Goal: Information Seeking & Learning: Learn about a topic

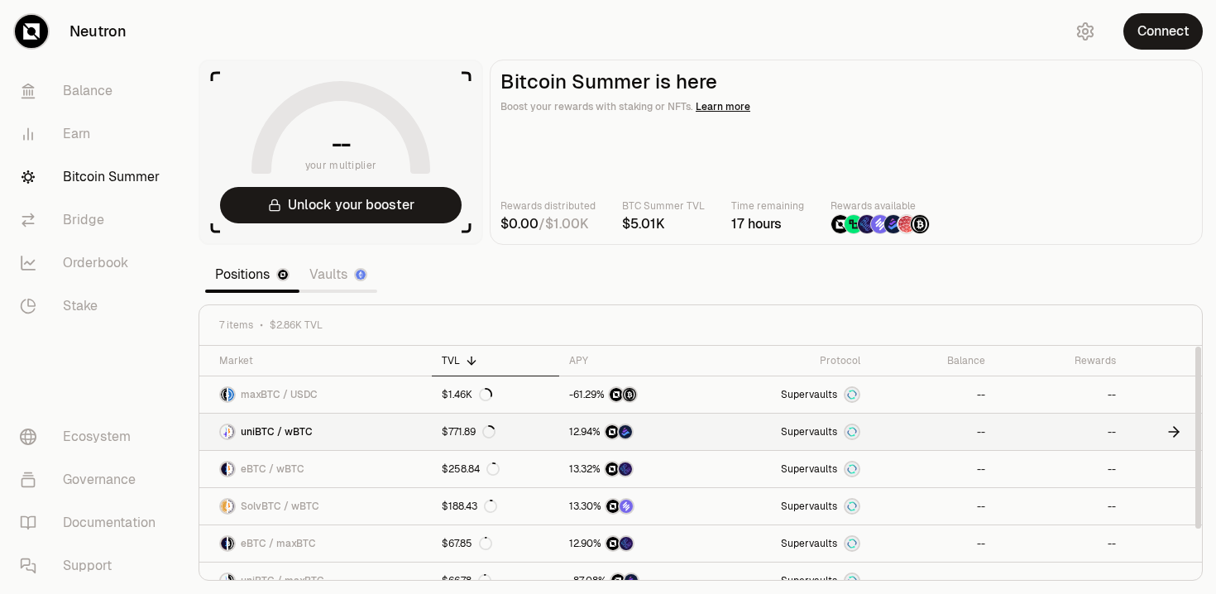
scroll to position [56, 0]
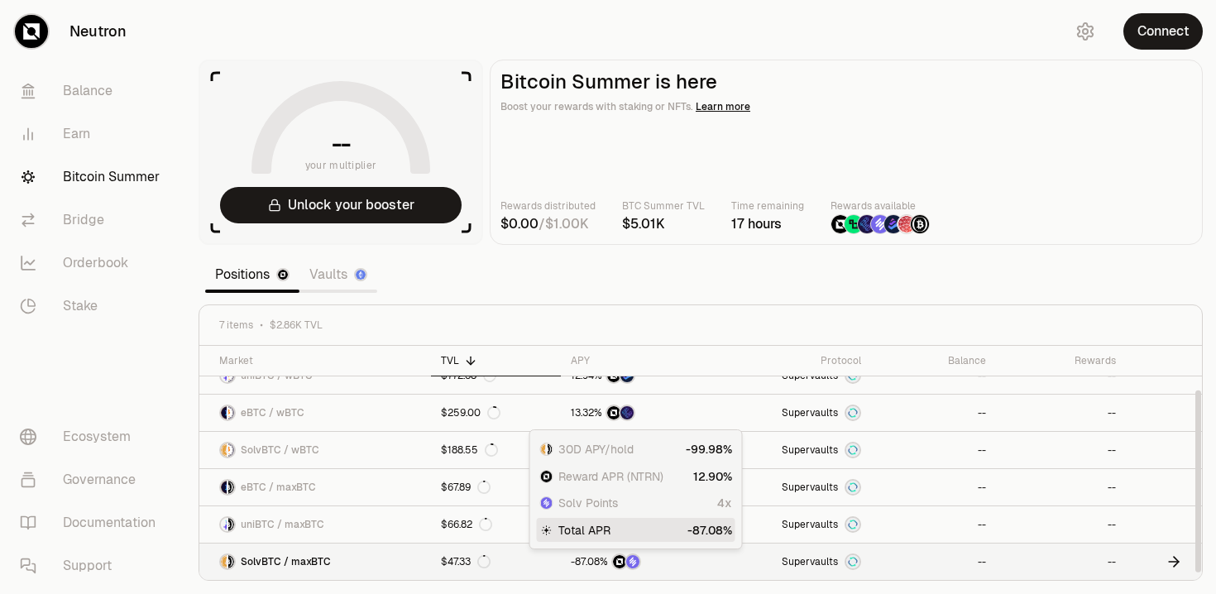
click at [673, 560] on div at bounding box center [635, 561] width 128 height 17
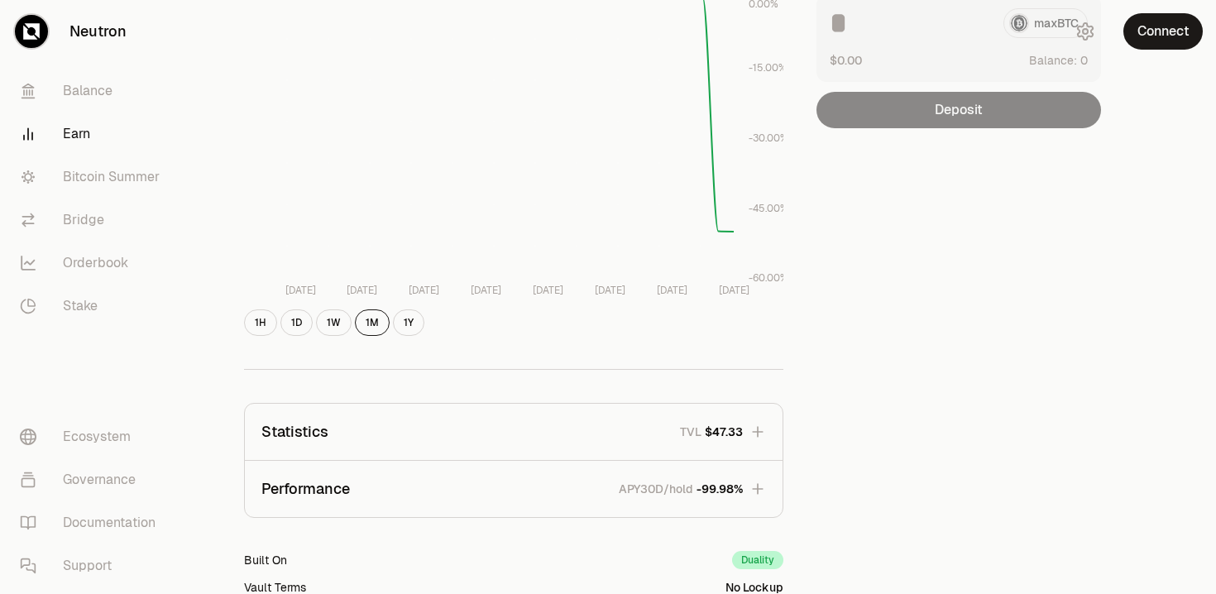
scroll to position [463, 0]
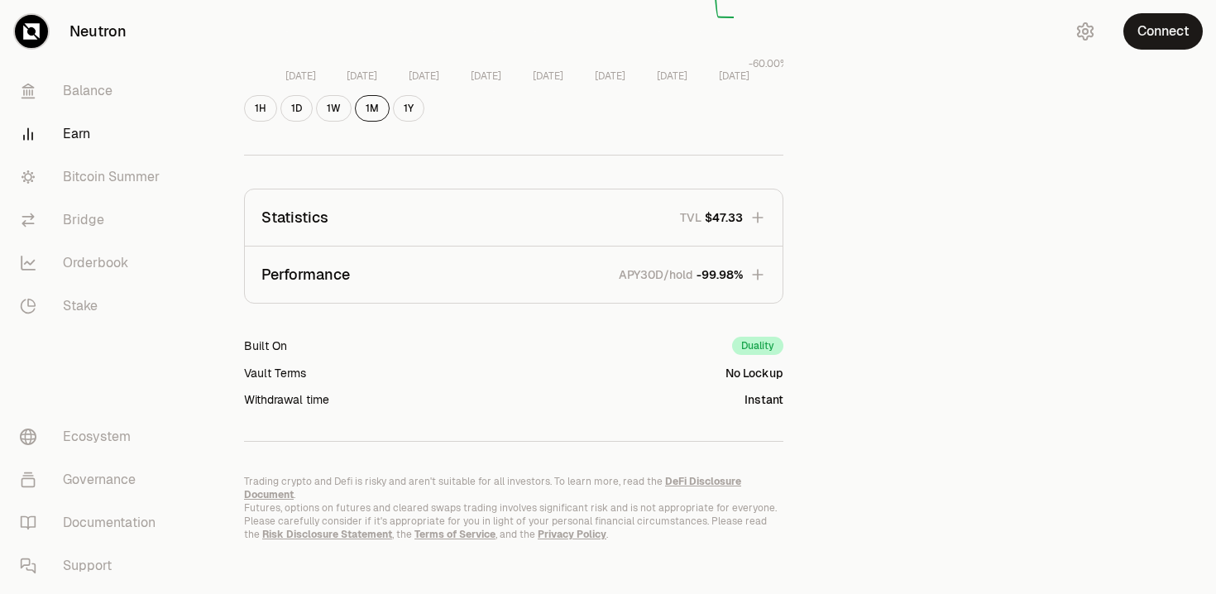
click at [713, 215] on span "$47.33" at bounding box center [724, 217] width 38 height 17
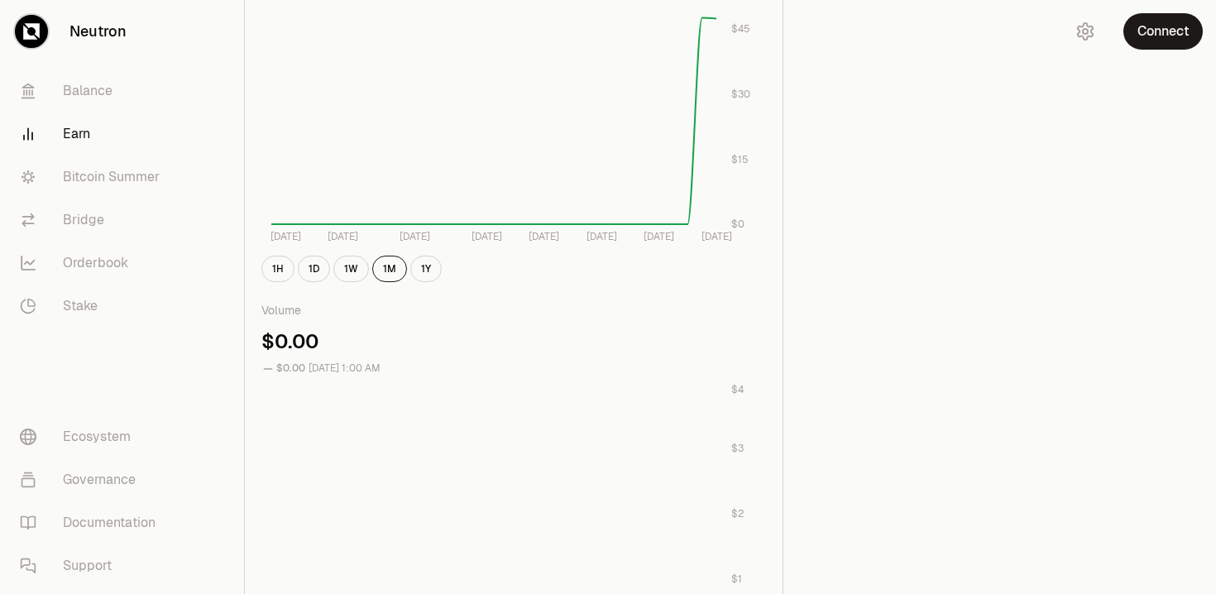
scroll to position [679, 0]
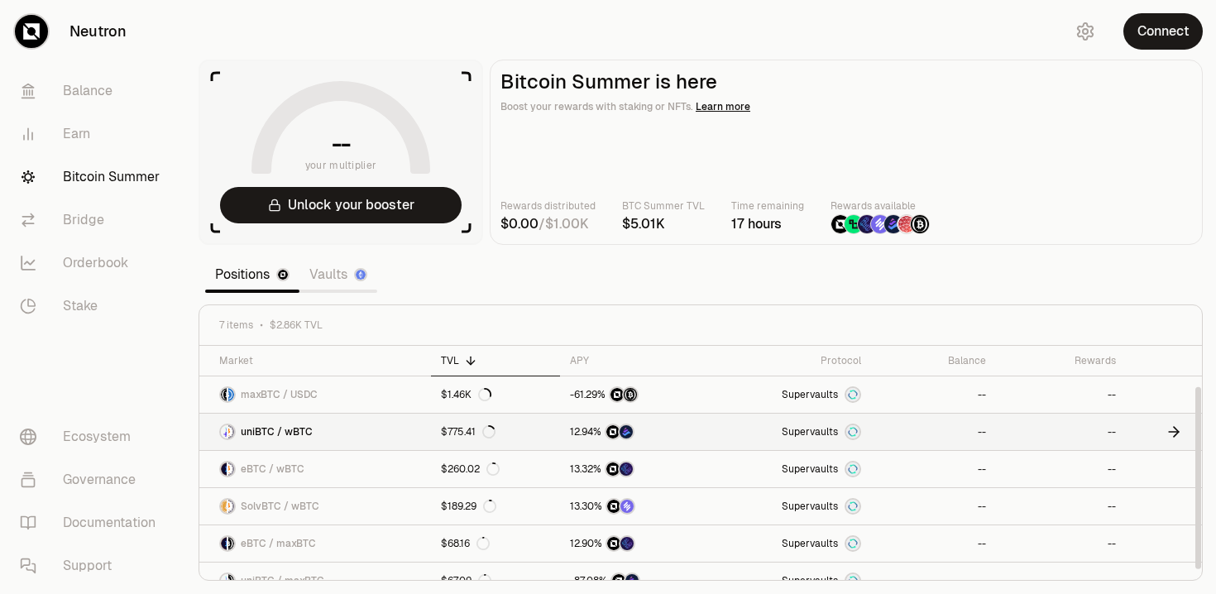
scroll to position [56, 0]
